Goal: Task Accomplishment & Management: Use online tool/utility

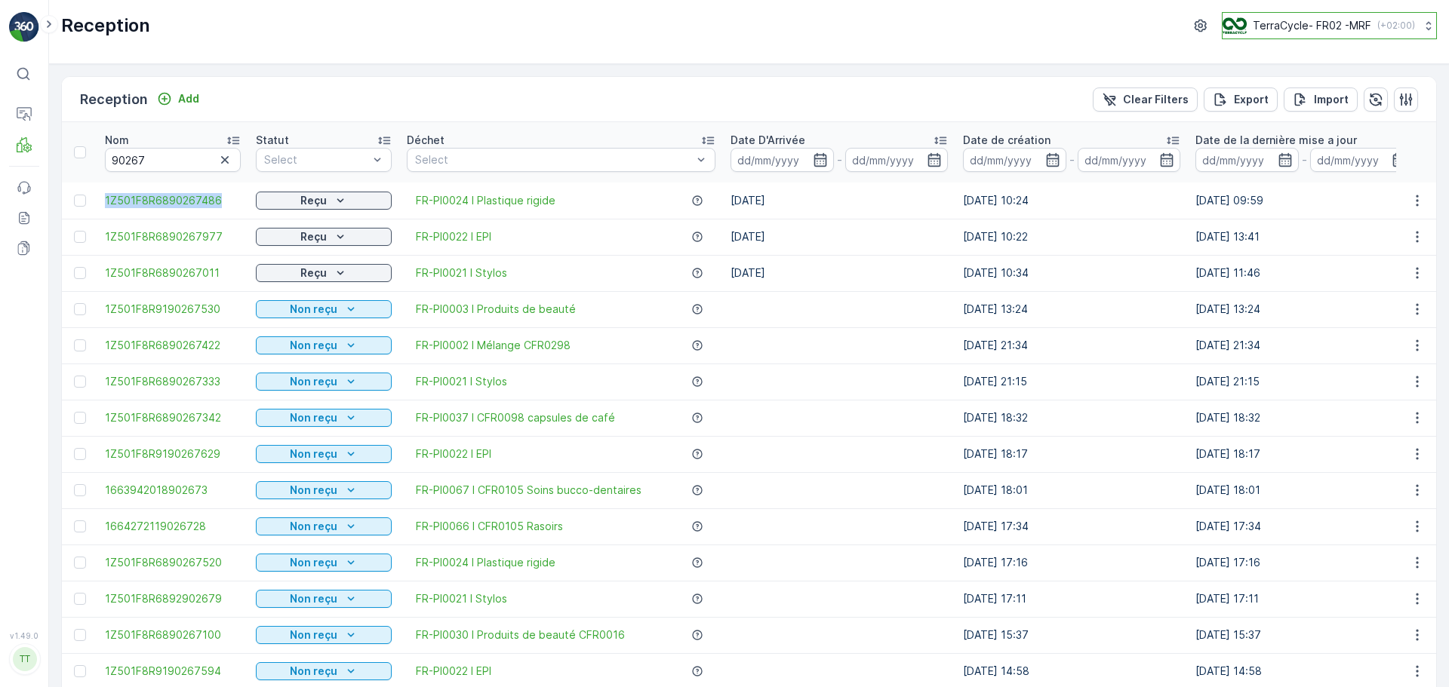
click at [1356, 22] on p "TerraCycle- FR02 -MRF" at bounding box center [1311, 25] width 118 height 15
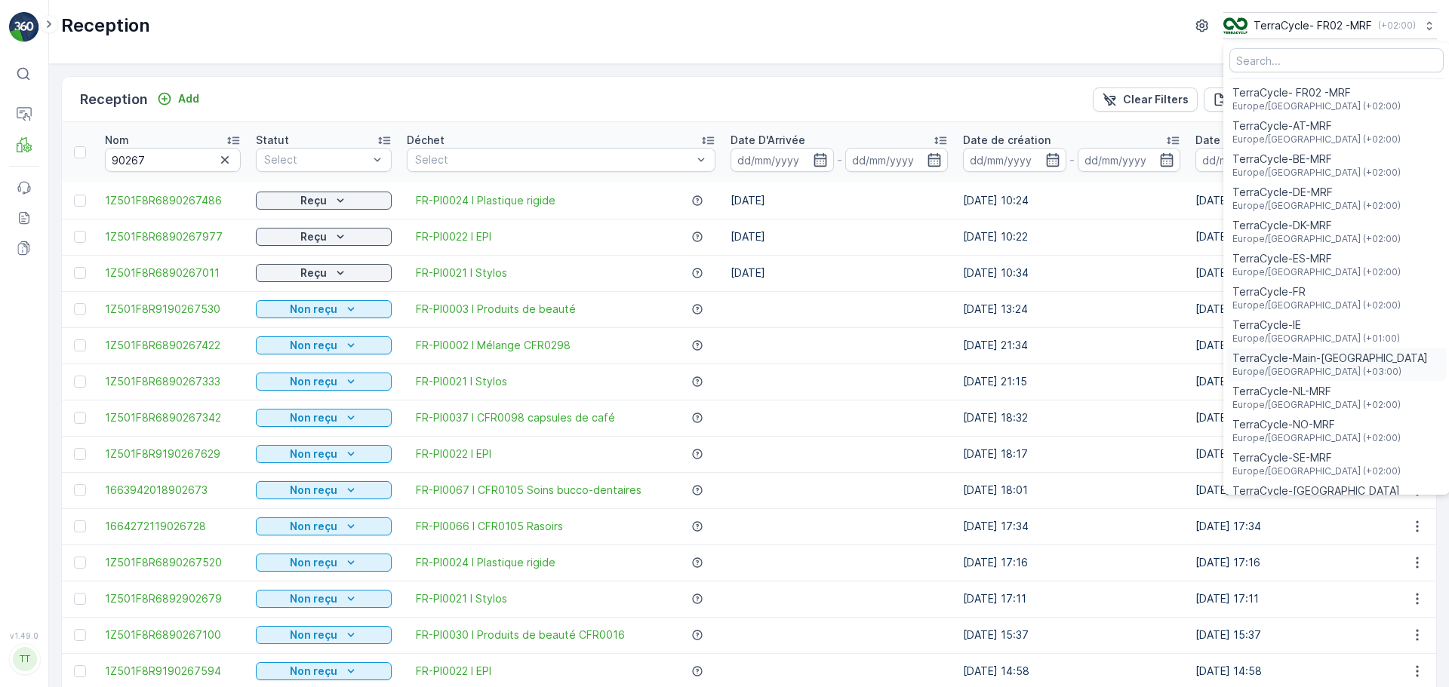
scroll to position [55, 0]
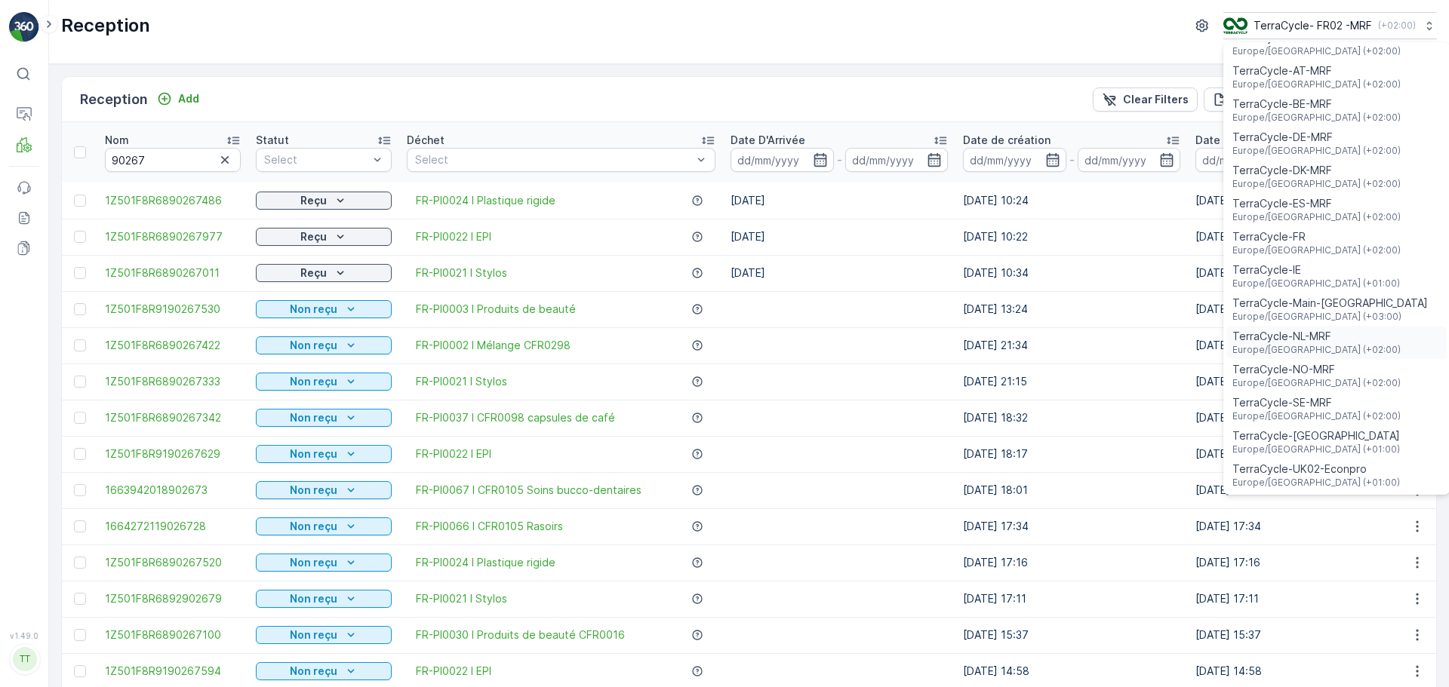
click at [1313, 340] on span "TerraCycle-NL-MRF" at bounding box center [1316, 336] width 168 height 15
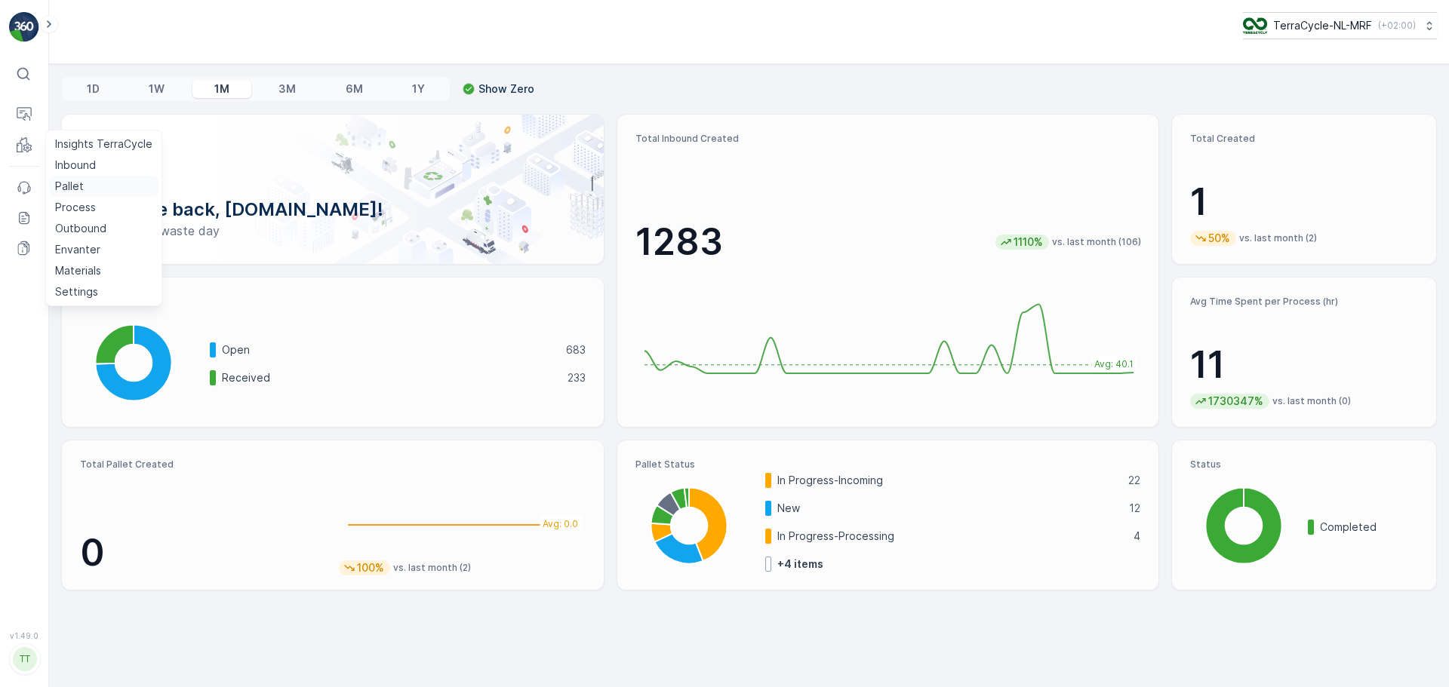
click at [78, 185] on p "Pallet" at bounding box center [69, 186] width 29 height 15
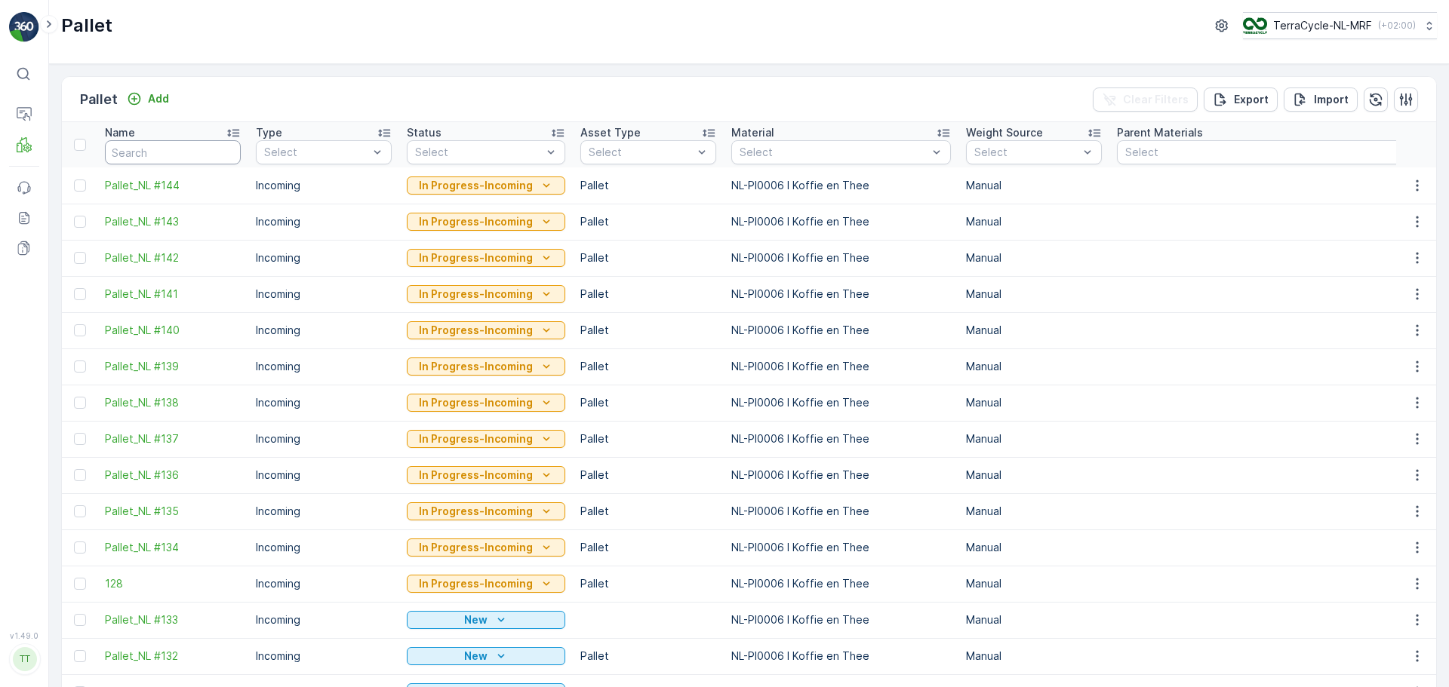
click at [164, 143] on input "text" at bounding box center [173, 152] width 136 height 24
click at [159, 154] on input "text" at bounding box center [173, 152] width 136 height 24
type input "FD"
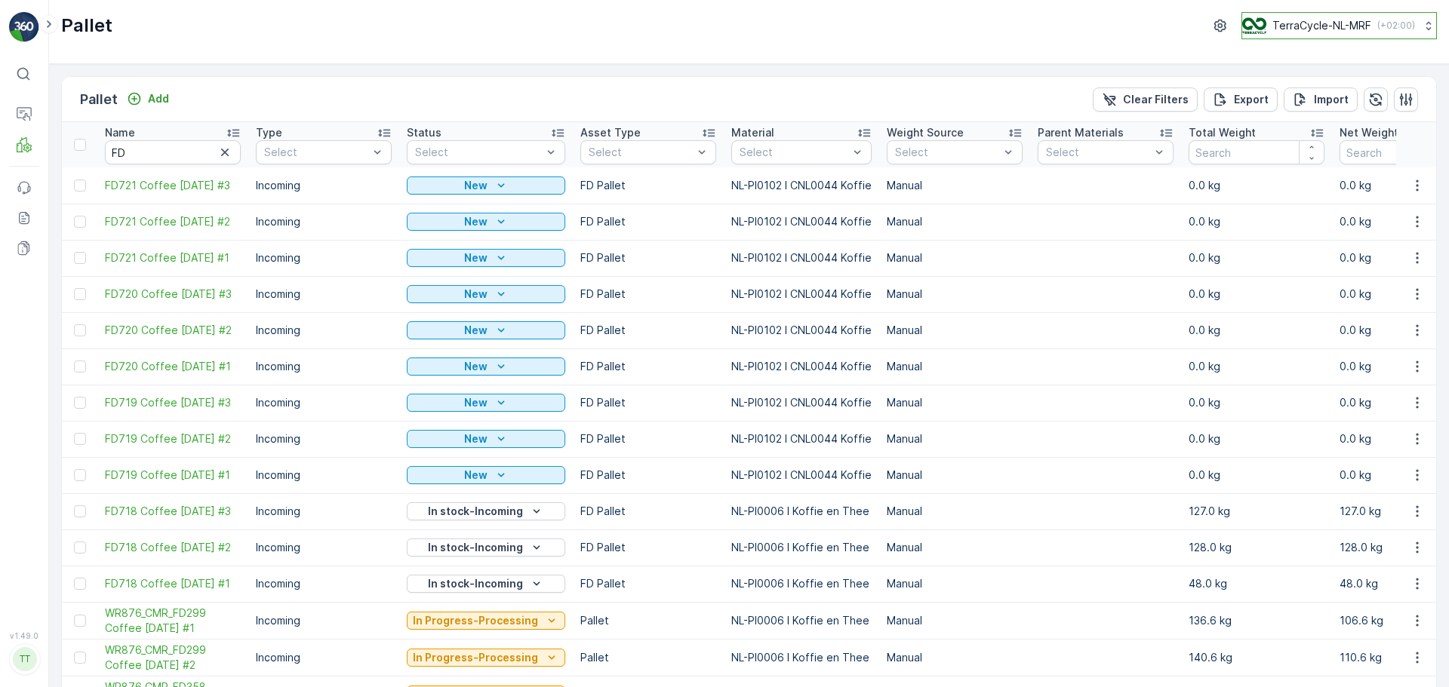
click at [1290, 31] on p "TerraCycle-NL-MRF" at bounding box center [1321, 25] width 99 height 15
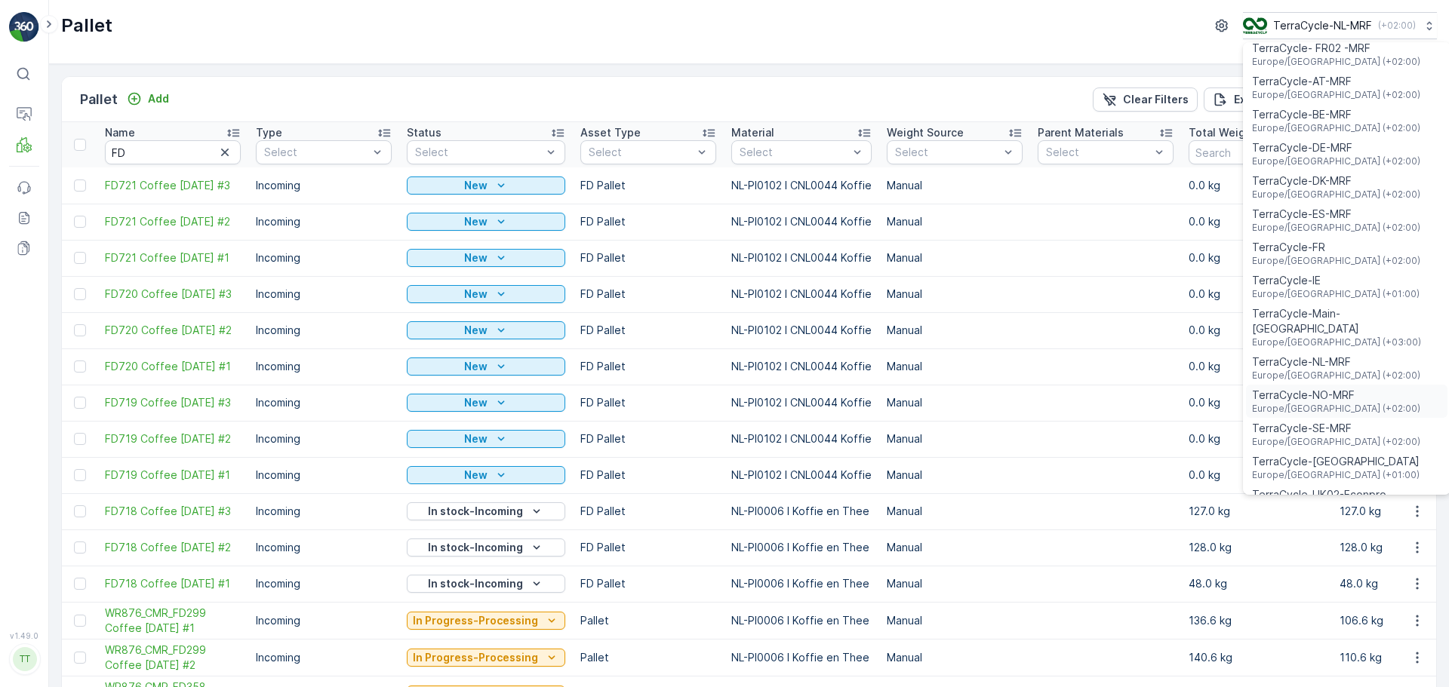
scroll to position [55, 0]
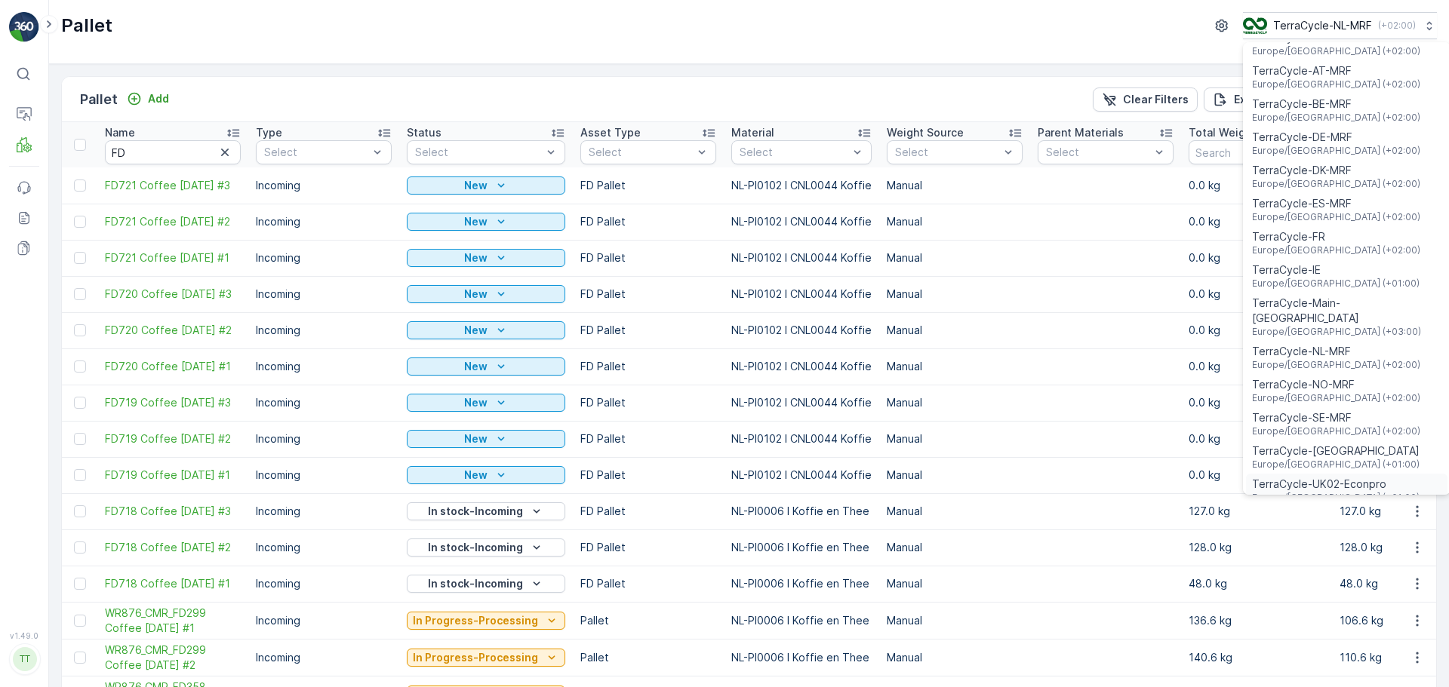
click at [1326, 492] on span "Europe/[GEOGRAPHIC_DATA] (+01:00)" at bounding box center [1335, 498] width 167 height 12
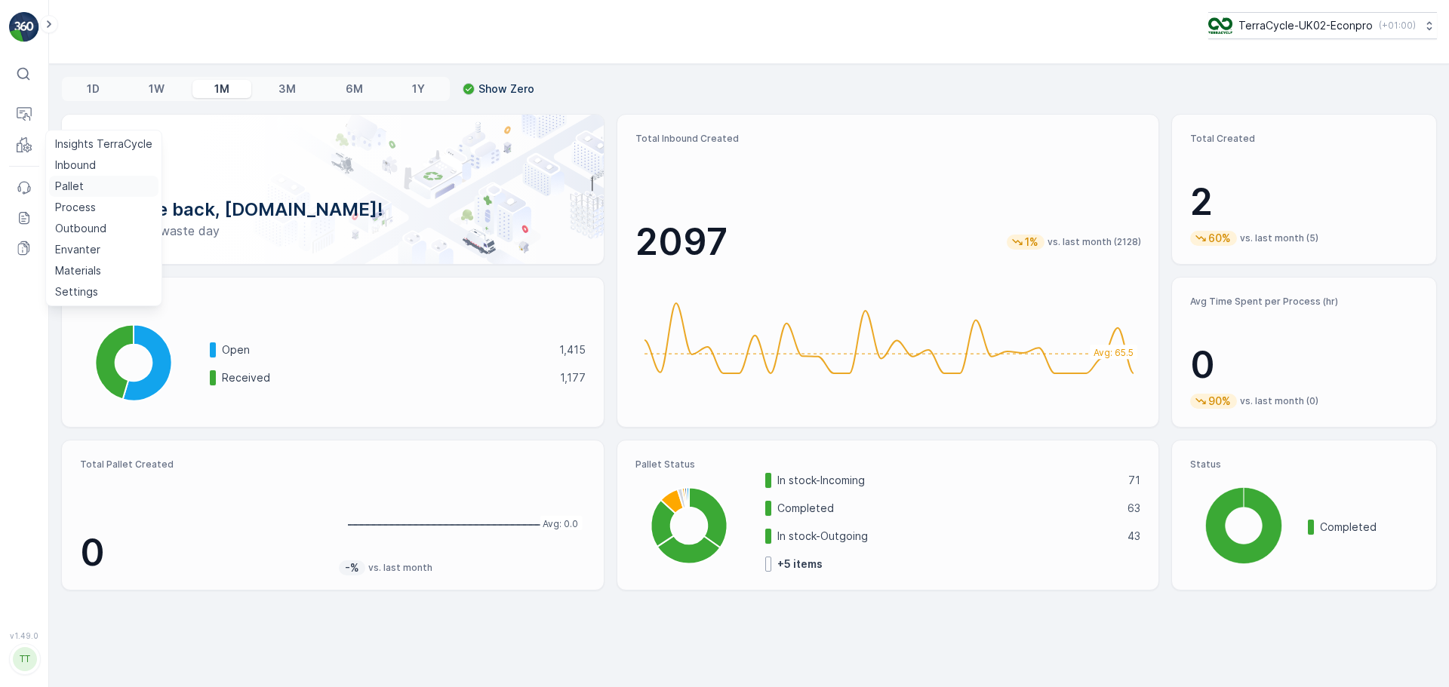
click at [72, 179] on p "Pallet" at bounding box center [69, 186] width 29 height 15
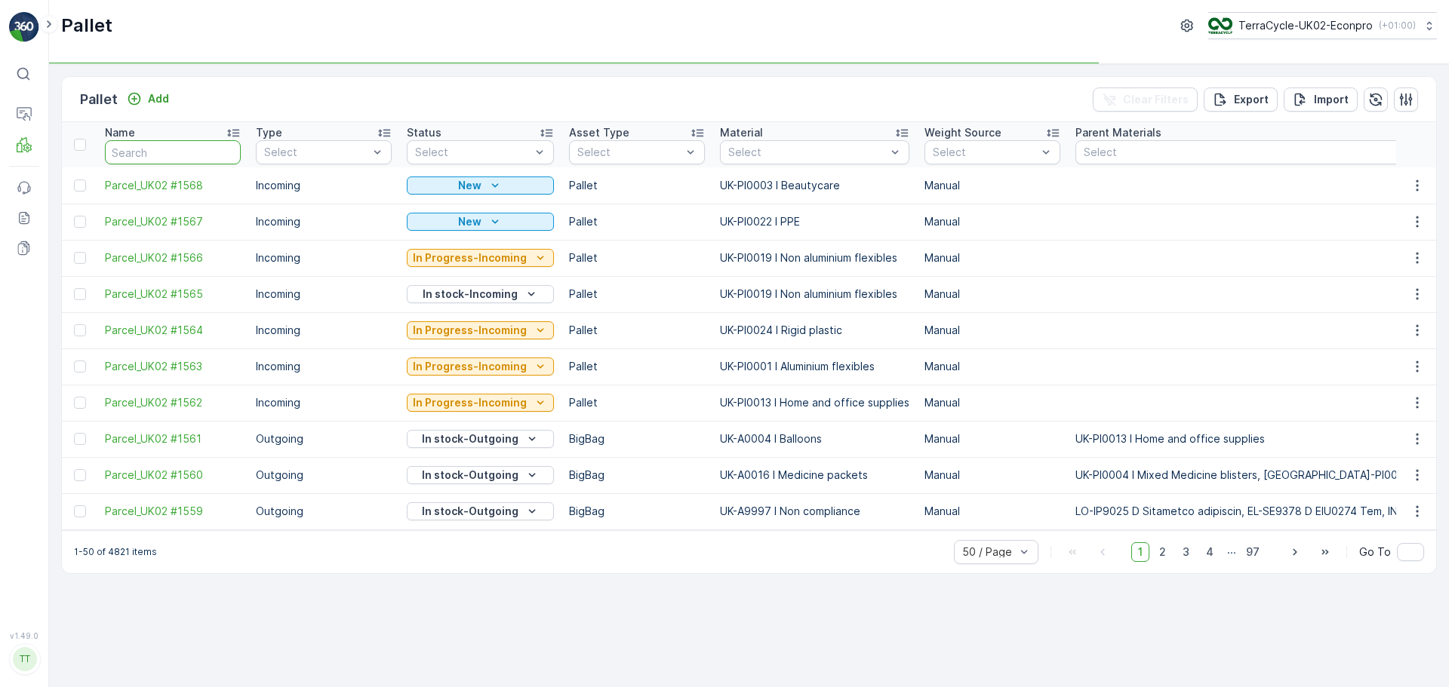
click at [148, 141] on input "text" at bounding box center [173, 152] width 136 height 24
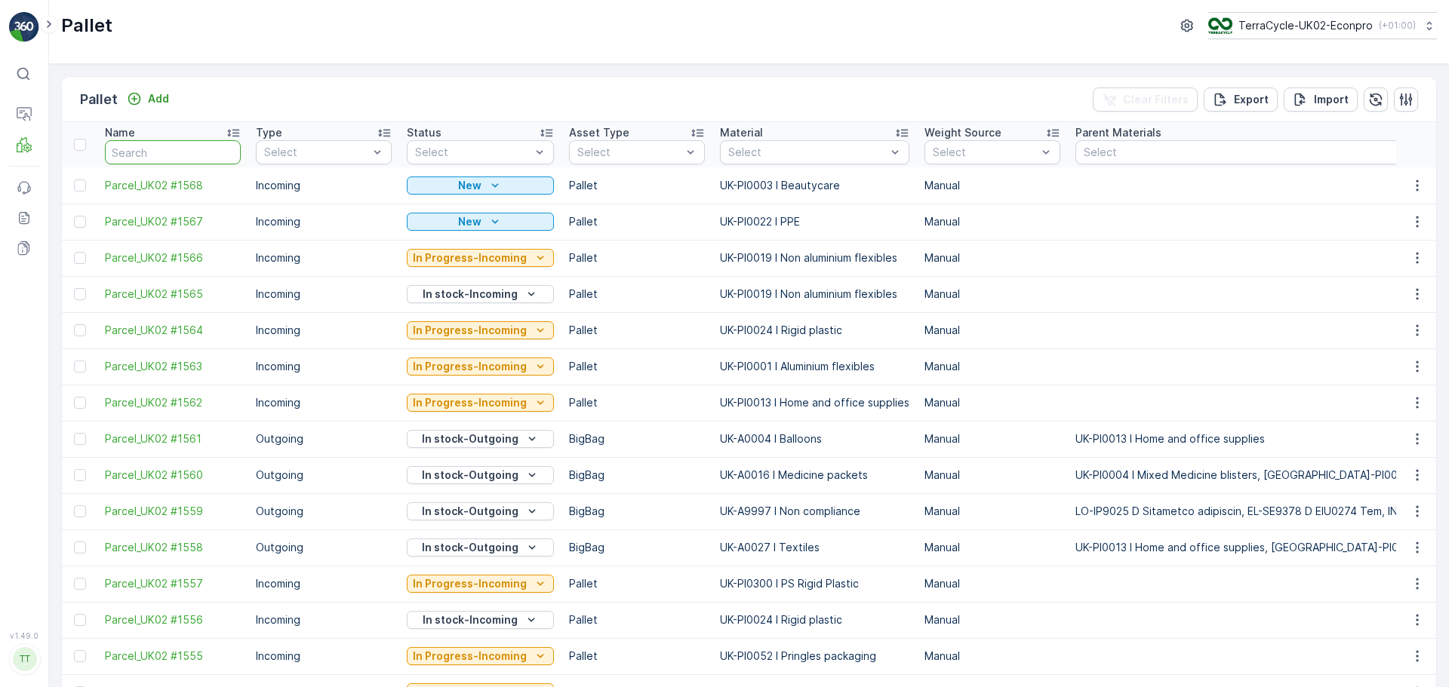
click at [163, 152] on input "text" at bounding box center [173, 152] width 136 height 24
type input "FD"
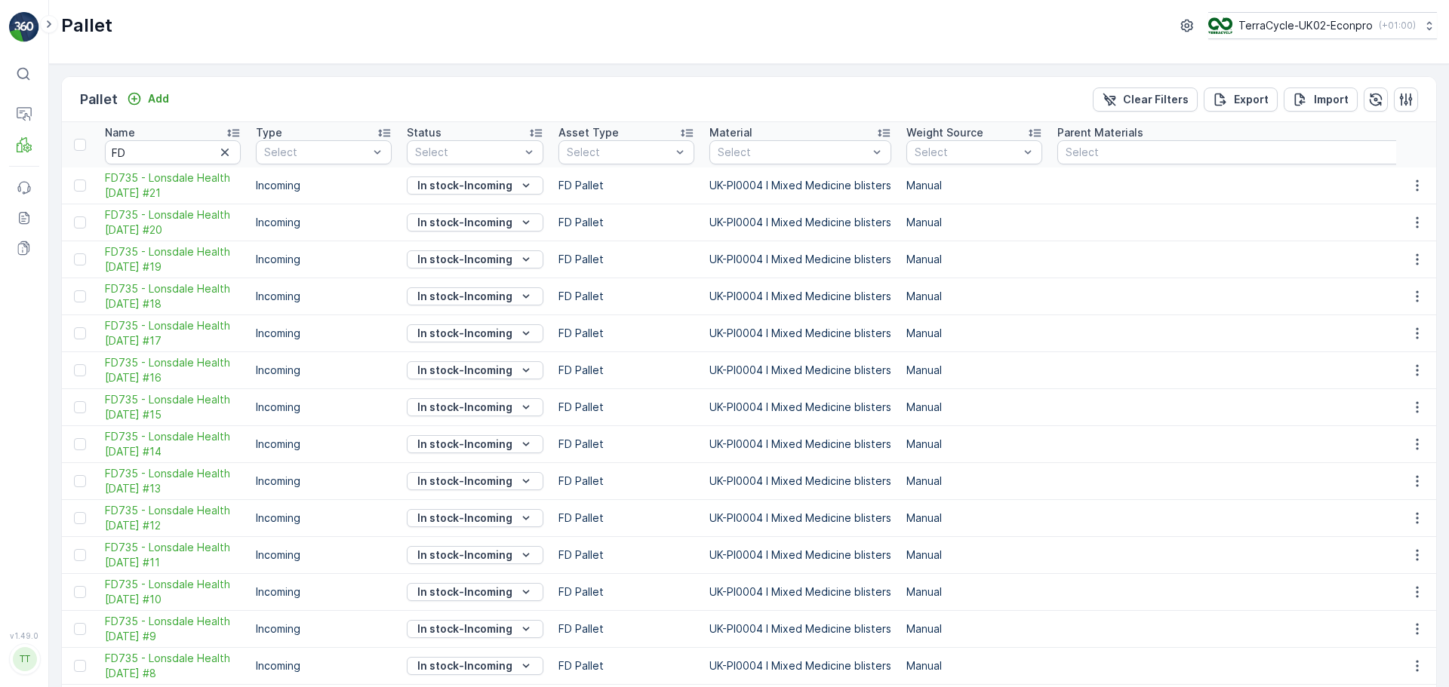
click at [170, 153] on input "FD" at bounding box center [173, 152] width 136 height 24
type input "FD735"
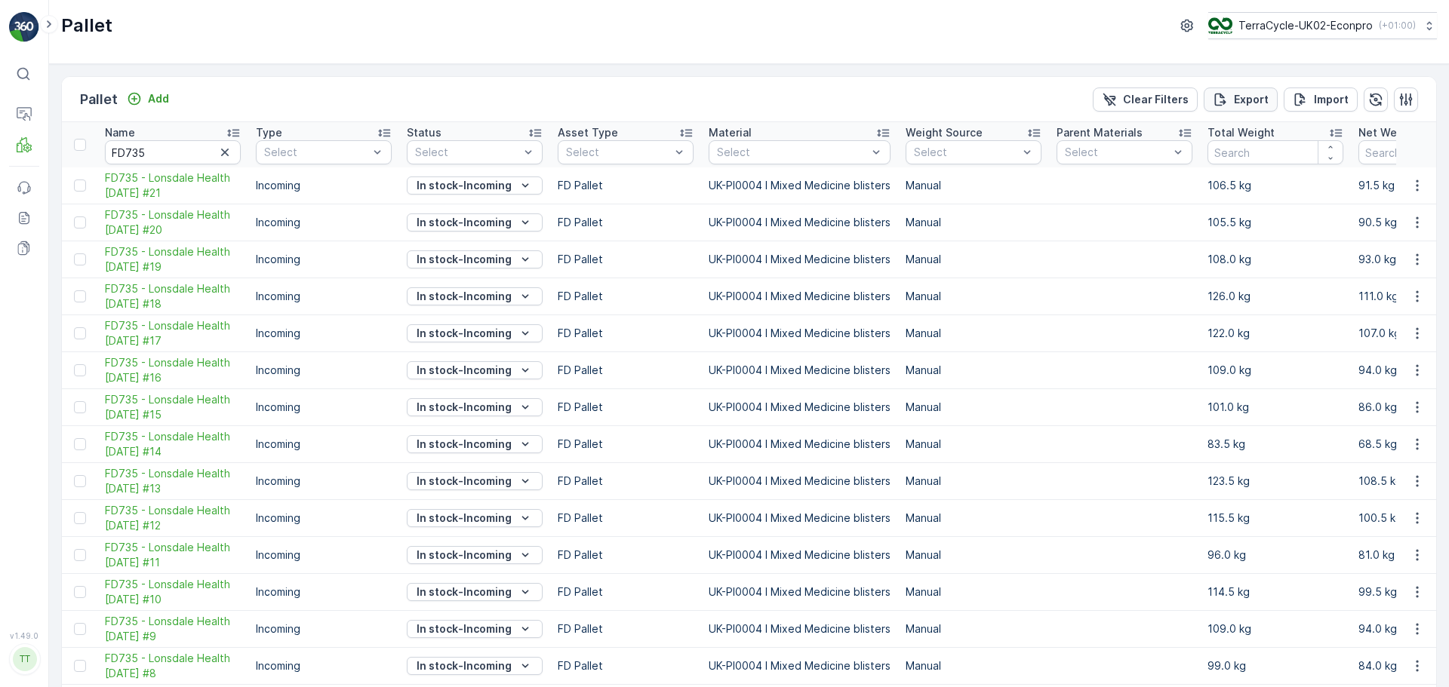
click at [1261, 95] on p "Export" at bounding box center [1251, 99] width 35 height 15
click at [1252, 78] on span "reports" at bounding box center [1326, 82] width 177 height 16
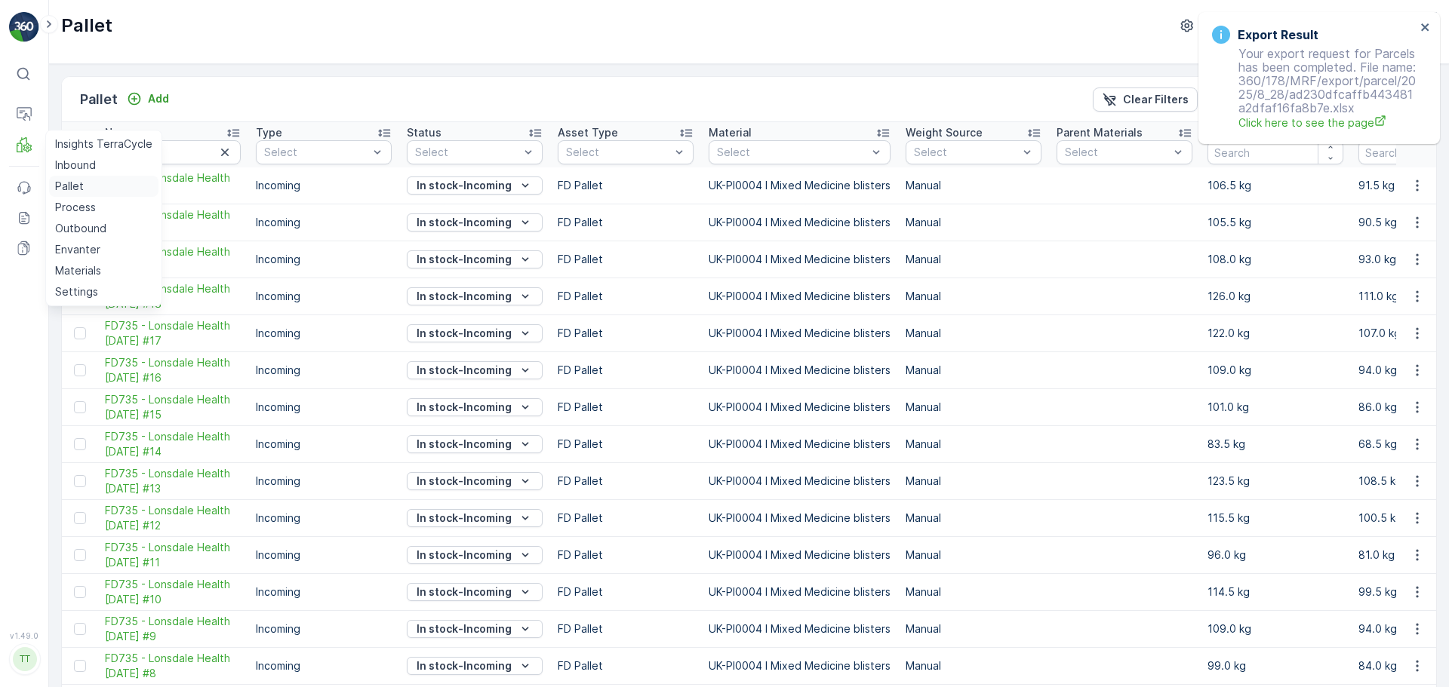
click at [82, 186] on p "Pallet" at bounding box center [69, 186] width 29 height 15
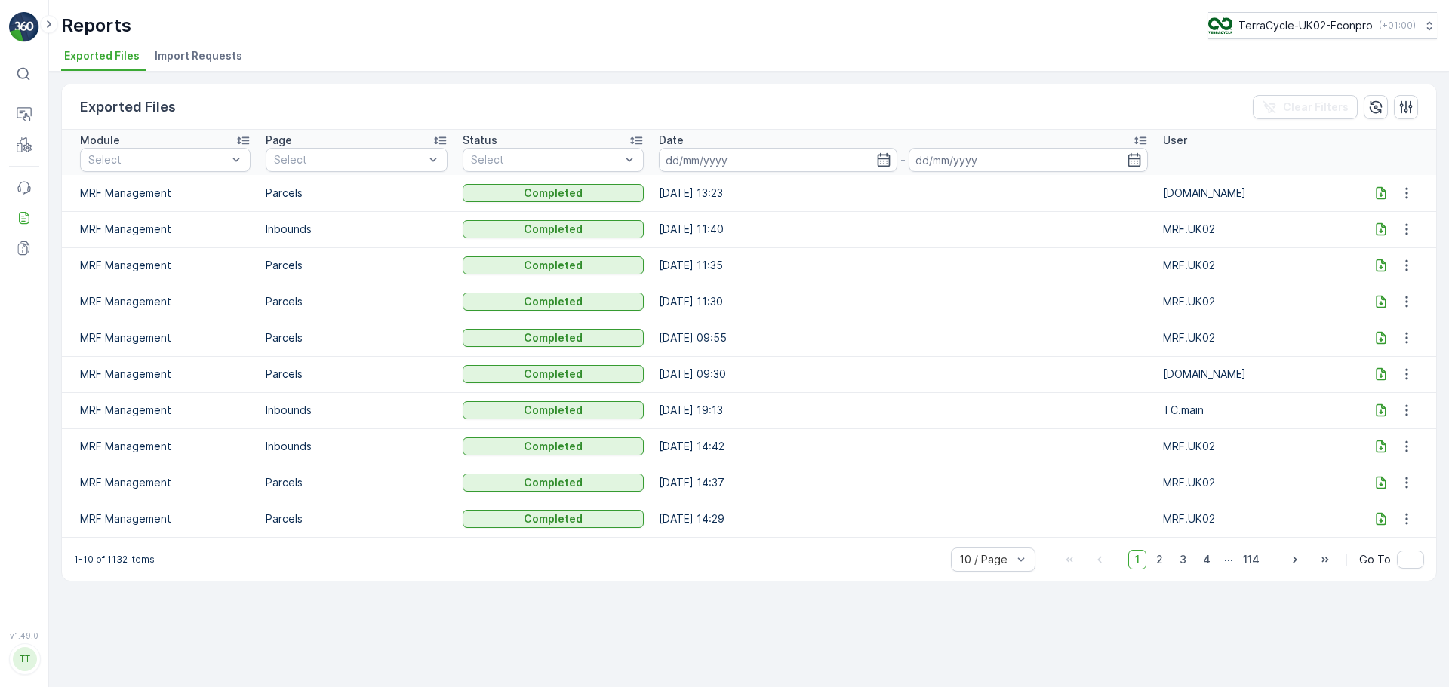
click at [1375, 189] on icon at bounding box center [1380, 192] width 10 height 13
